Goal: Transaction & Acquisition: Book appointment/travel/reservation

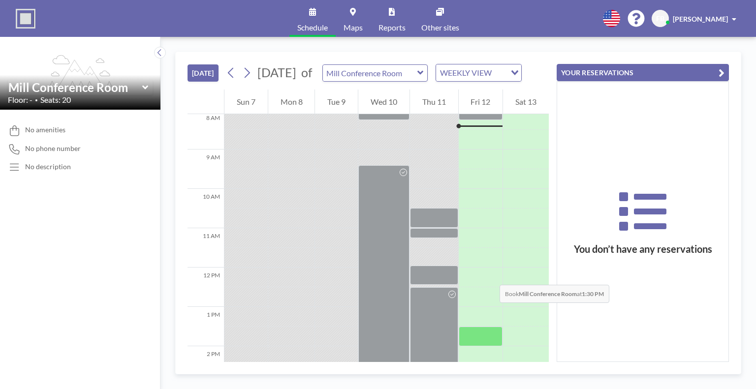
scroll to position [197, 0]
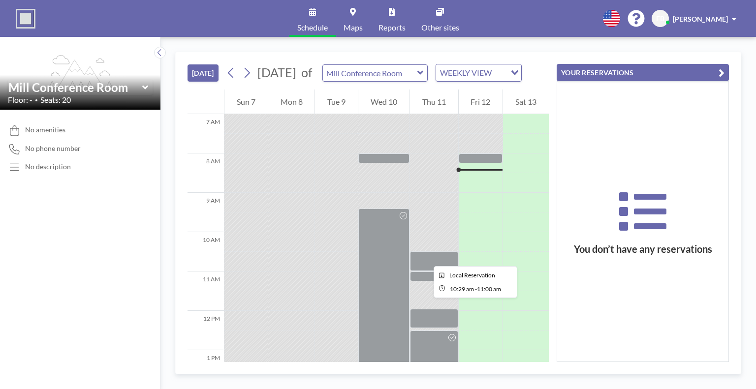
scroll to position [295, 0]
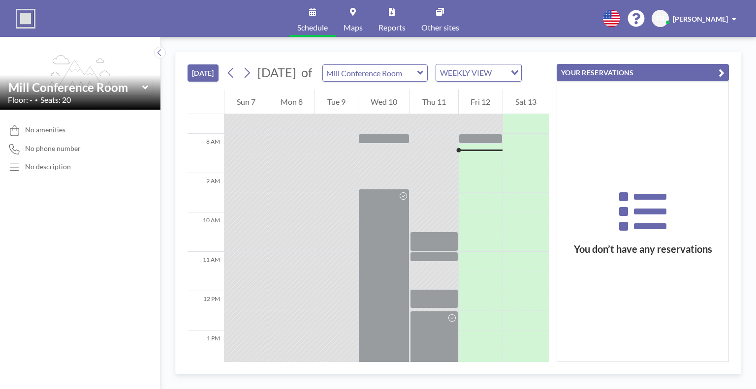
click at [474, 153] on div at bounding box center [480, 144] width 44 height 20
click at [471, 153] on div at bounding box center [480, 144] width 44 height 20
click at [472, 151] on div at bounding box center [480, 150] width 44 height 1
click at [467, 153] on div at bounding box center [480, 144] width 44 height 20
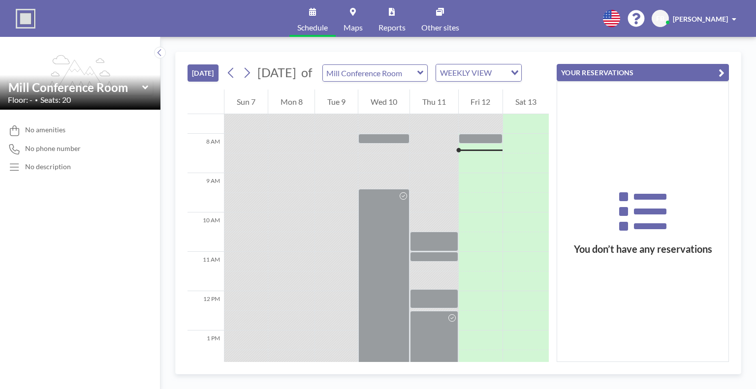
click at [468, 151] on div at bounding box center [480, 150] width 44 height 1
click at [469, 167] on div at bounding box center [480, 163] width 44 height 20
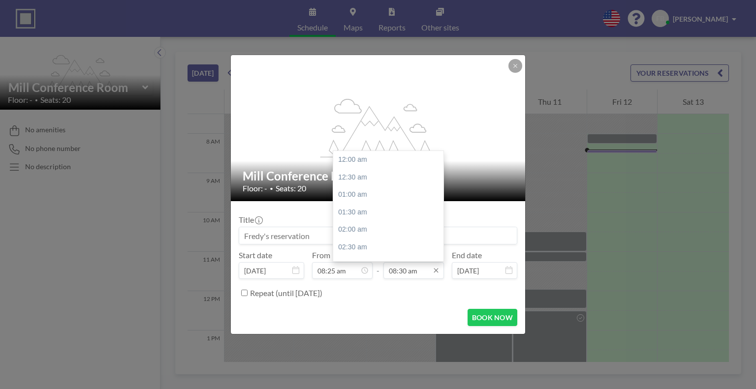
click at [391, 270] on input "08:30 am" at bounding box center [413, 270] width 61 height 17
click at [357, 176] on div "04:00 pm" at bounding box center [390, 177] width 115 height 18
type input "04:00 pm"
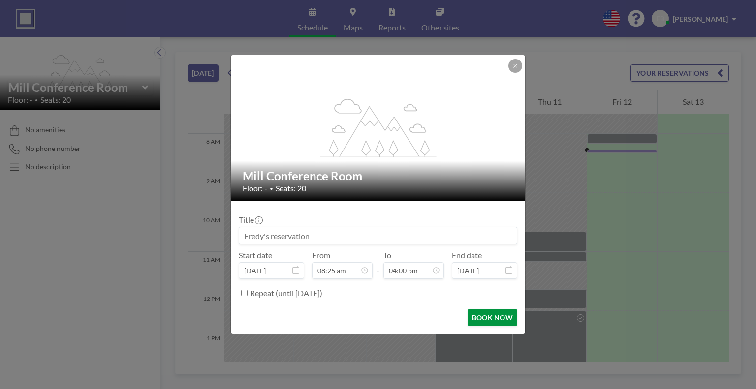
click at [491, 316] on button "BOOK NOW" at bounding box center [492, 317] width 50 height 17
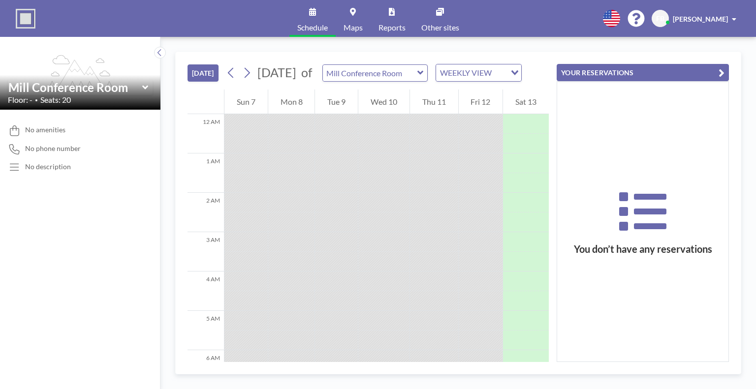
scroll to position [315, 0]
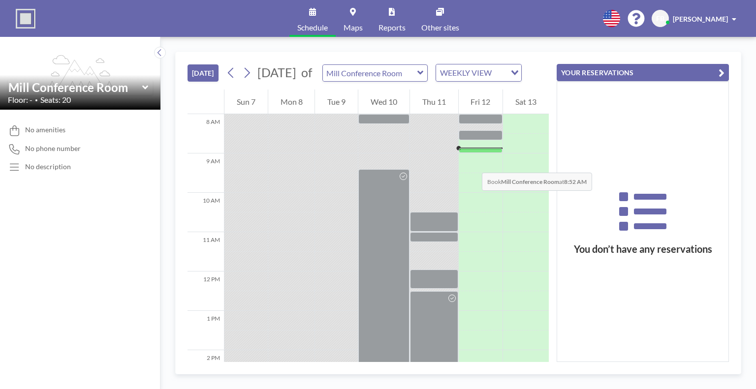
click at [472, 153] on div at bounding box center [480, 150] width 44 height 4
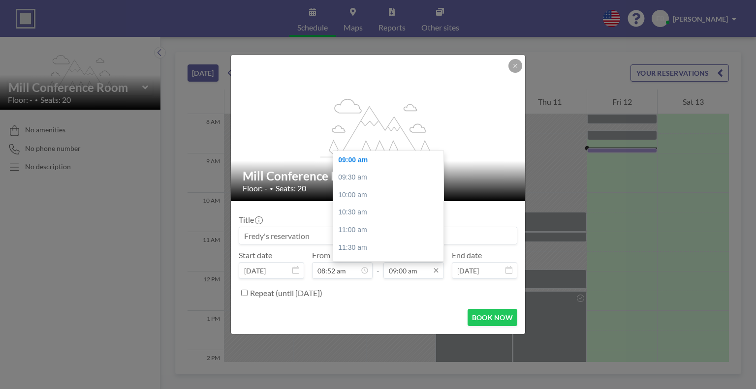
click at [397, 271] on input "09:00 am" at bounding box center [413, 270] width 61 height 17
click at [368, 159] on div "04:00 pm" at bounding box center [390, 160] width 115 height 18
type input "04:00 pm"
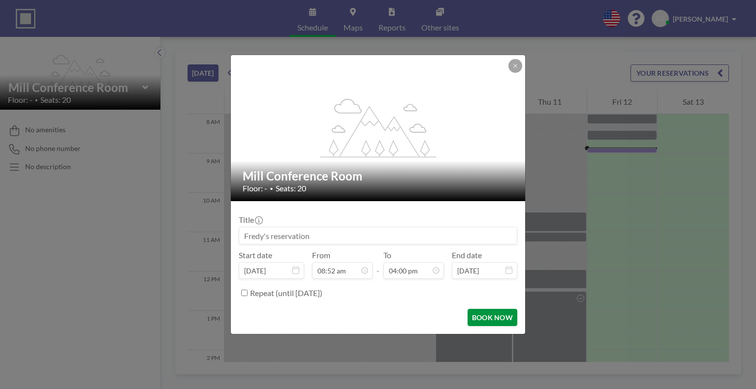
click at [489, 317] on button "BOOK NOW" at bounding box center [492, 317] width 50 height 17
